Goal: Book appointment/travel/reservation

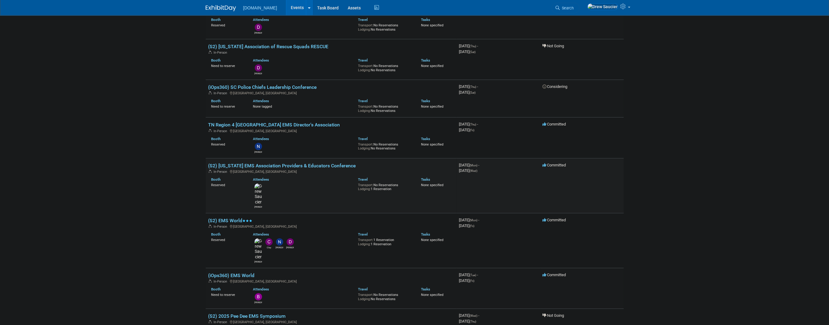
scroll to position [71, 0]
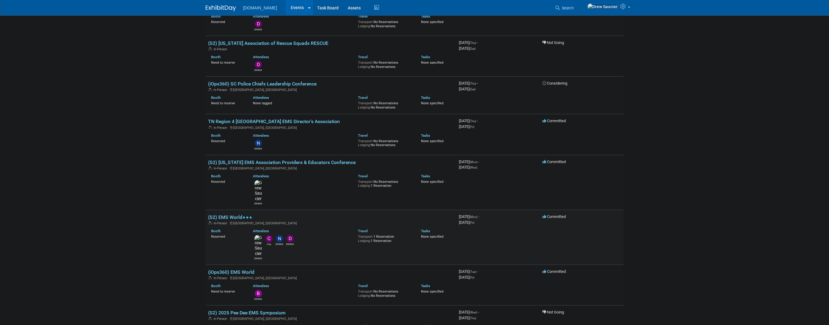
click at [227, 214] on link "(S2) EMS World" at bounding box center [230, 217] width 44 height 6
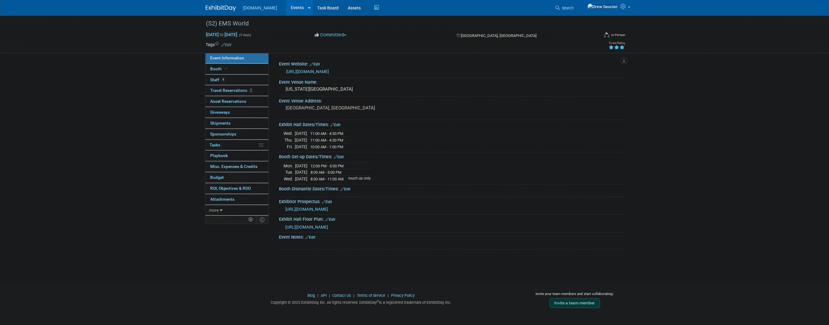
click at [710, 37] on div "(S2) EMS World Oct 20, 2025 to Oct 24, 2025 (5 days) Oct 20, 2025 to Oct 24, 20…" at bounding box center [414, 34] width 829 height 38
drag, startPoint x: 704, startPoint y: 46, endPoint x: 687, endPoint y: 46, distance: 17.6
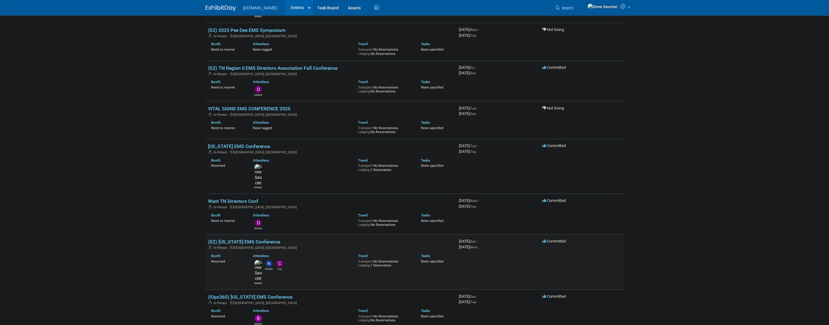
scroll to position [353, 0]
click at [240, 238] on link "(S2) Texas EMS Conference" at bounding box center [244, 241] width 72 height 6
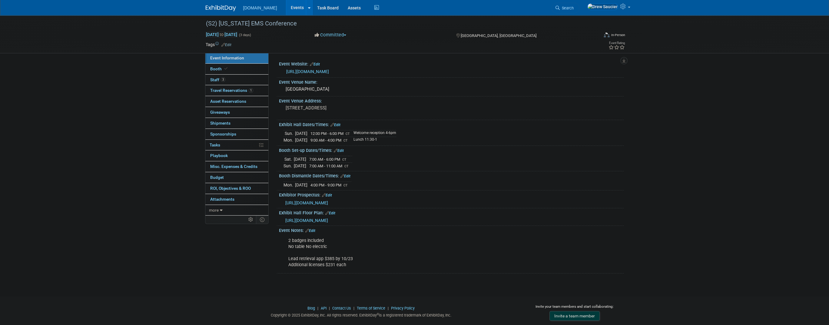
click at [328, 200] on span "http://texasemsconference.com/wp-content/uploads/ExhibitorProspectus.pdf" at bounding box center [306, 202] width 43 height 5
click at [234, 89] on span "Travel Reservations 1" at bounding box center [231, 90] width 43 height 5
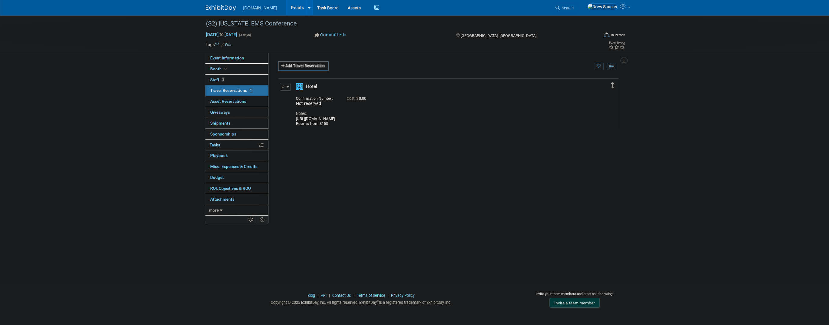
click at [306, 100] on div "Confirmation Number:" at bounding box center [317, 97] width 42 height 6
click at [395, 111] on div "Notes:" at bounding box center [443, 113] width 294 height 5
click at [446, 187] on div "Delete Reservation Not reserved Cost: $ 0.00 Notes:" at bounding box center [448, 169] width 341 height 182
drag, startPoint x: 393, startPoint y: 117, endPoint x: 294, endPoint y: 117, distance: 98.7
click at [294, 117] on div "Hotel" at bounding box center [442, 104] width 303 height 43
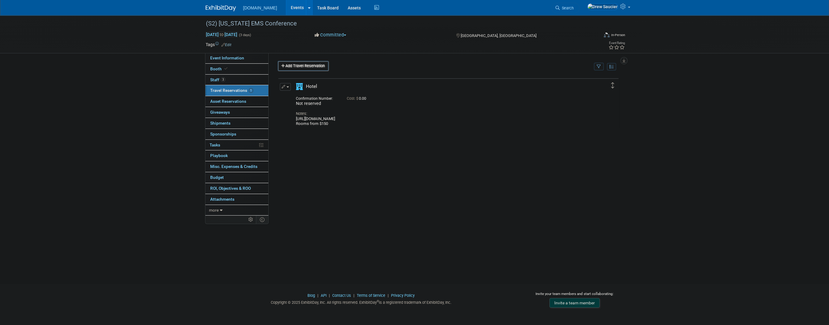
copy div "https://texasemsconference.com/conference-hotels"
click at [297, 68] on link "Add Travel Reservation" at bounding box center [303, 66] width 51 height 10
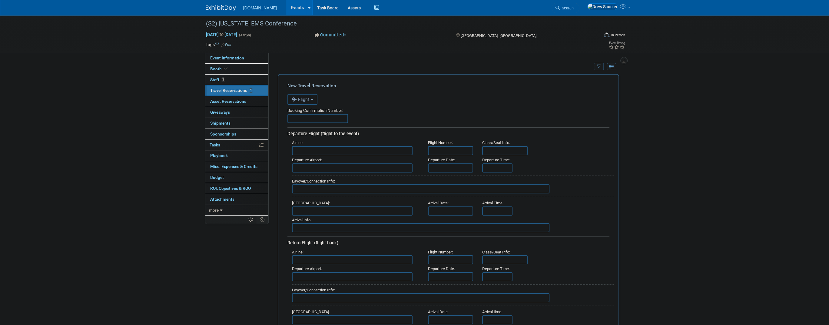
click at [535, 74] on div "New Travel Reservation <i class="fas fa-plane" style="padding: 6px 4px 6px 1px;…" at bounding box center [448, 300] width 341 height 453
drag, startPoint x: 691, startPoint y: 84, endPoint x: 687, endPoint y: 91, distance: 8.2
